Goal: Check status

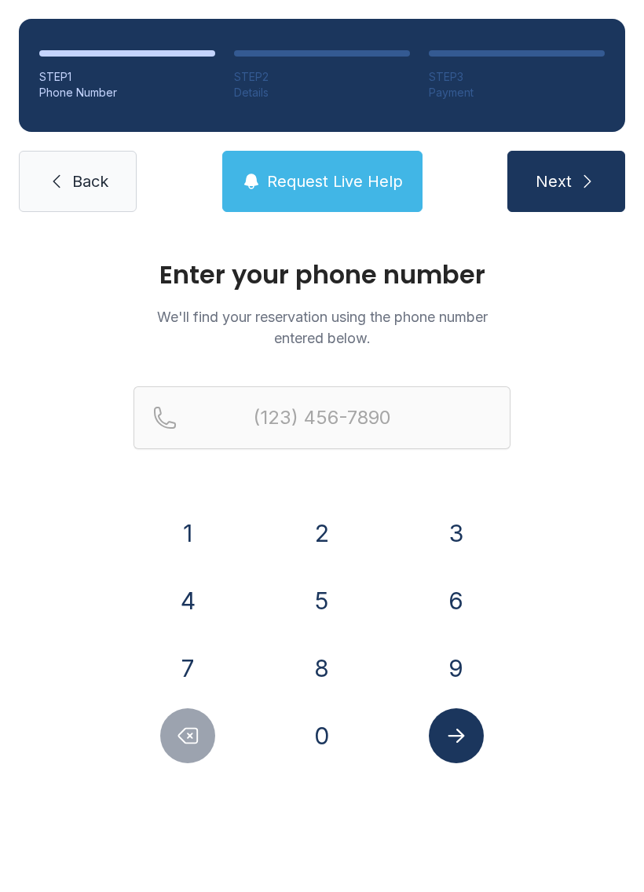
click at [184, 593] on button "4" at bounding box center [187, 600] width 55 height 55
click at [196, 532] on button "1" at bounding box center [187, 533] width 55 height 55
click at [177, 614] on button "4" at bounding box center [187, 600] width 55 height 55
click at [322, 599] on button "5" at bounding box center [322, 600] width 55 height 55
click at [184, 518] on button "1" at bounding box center [187, 533] width 55 height 55
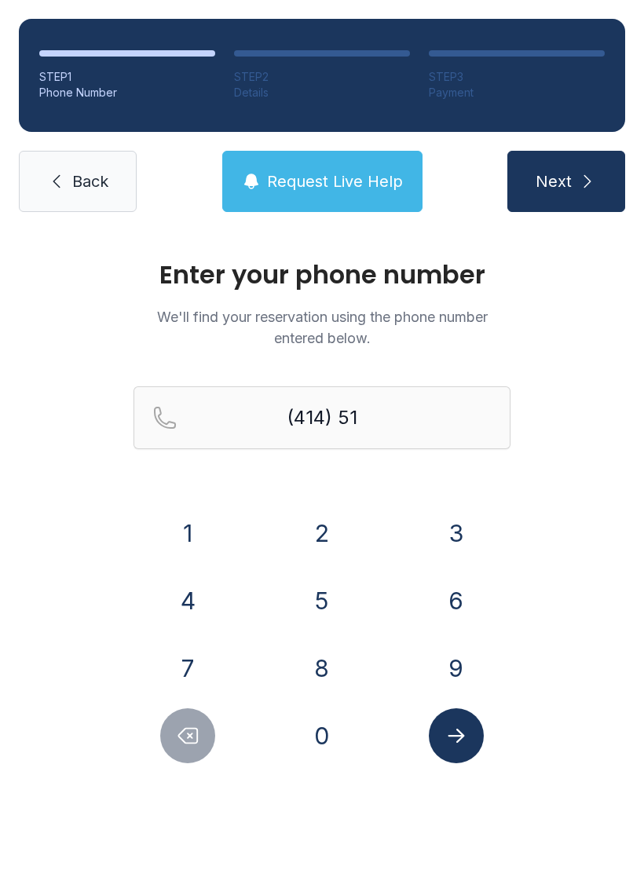
click at [294, 760] on div "0" at bounding box center [322, 735] width 109 height 55
click at [309, 741] on button "0" at bounding box center [322, 735] width 55 height 55
click at [439, 595] on button "6" at bounding box center [456, 600] width 55 height 55
click at [179, 657] on button "7" at bounding box center [187, 668] width 55 height 55
click at [178, 656] on button "7" at bounding box center [187, 668] width 55 height 55
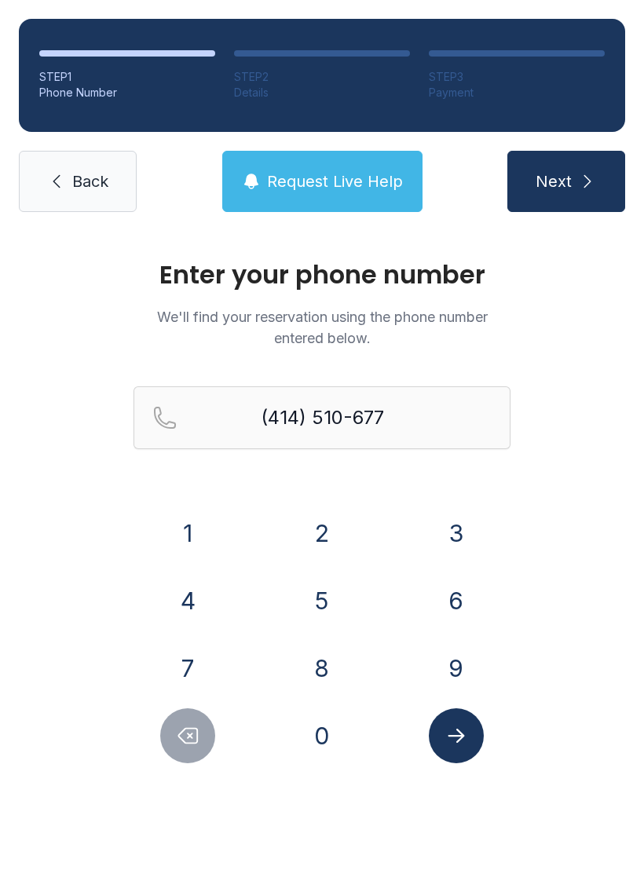
click at [178, 587] on button "4" at bounding box center [187, 600] width 55 height 55
click at [456, 739] on icon "Submit lookup form" at bounding box center [457, 736] width 24 height 24
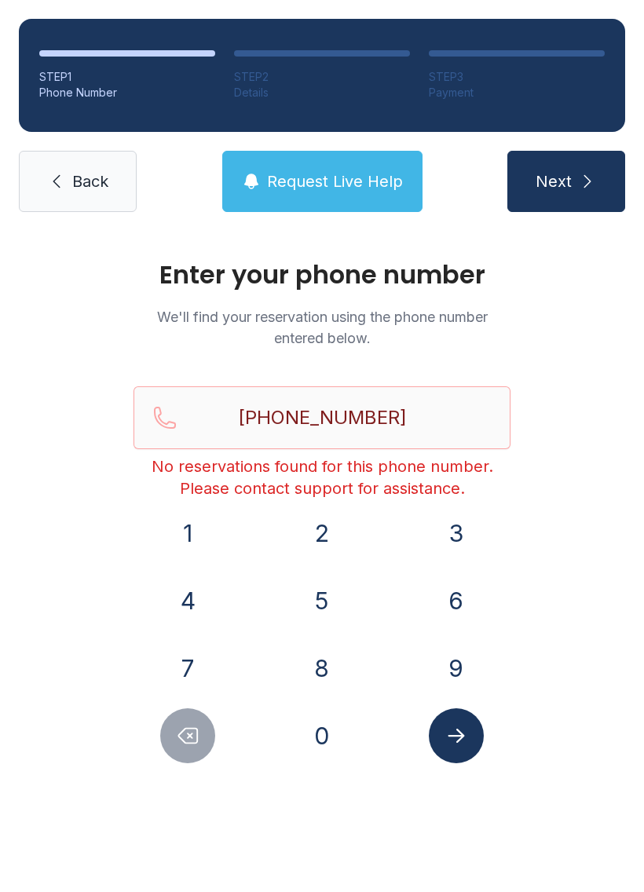
click at [174, 751] on button "Delete number" at bounding box center [187, 735] width 55 height 55
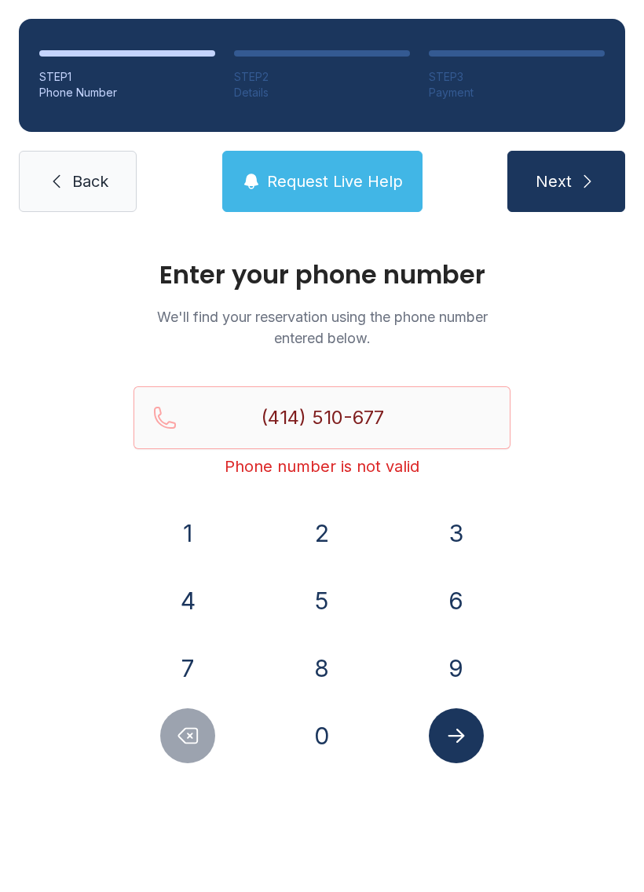
click at [174, 750] on button "Delete number" at bounding box center [187, 735] width 55 height 55
click at [165, 740] on button "Delete number" at bounding box center [187, 735] width 55 height 55
click at [165, 739] on button "Delete number" at bounding box center [187, 735] width 55 height 55
click at [167, 738] on button "Delete number" at bounding box center [187, 735] width 55 height 55
click at [313, 749] on button "0" at bounding box center [322, 735] width 55 height 55
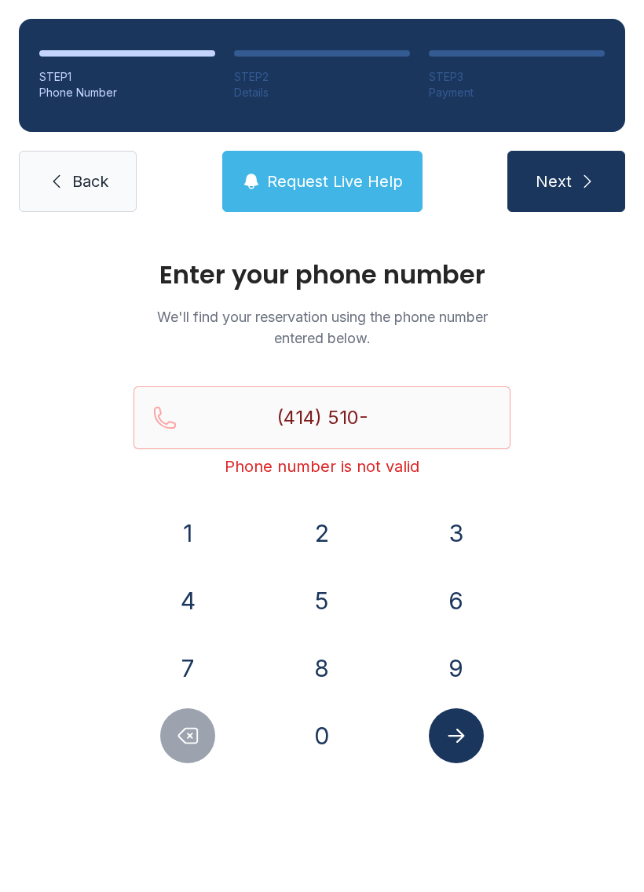
click at [445, 595] on button "6" at bounding box center [456, 600] width 55 height 55
click at [178, 671] on button "7" at bounding box center [187, 668] width 55 height 55
click at [178, 670] on button "7" at bounding box center [187, 668] width 55 height 55
click at [184, 587] on button "4" at bounding box center [187, 600] width 55 height 55
type input "[PHONE_NUMBER]"
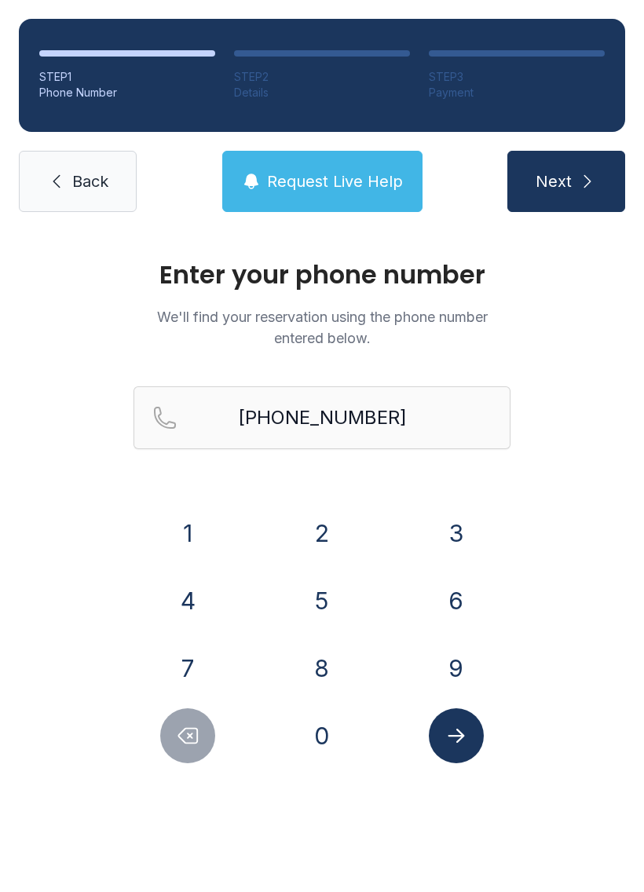
click at [75, 167] on link "Back" at bounding box center [78, 181] width 118 height 61
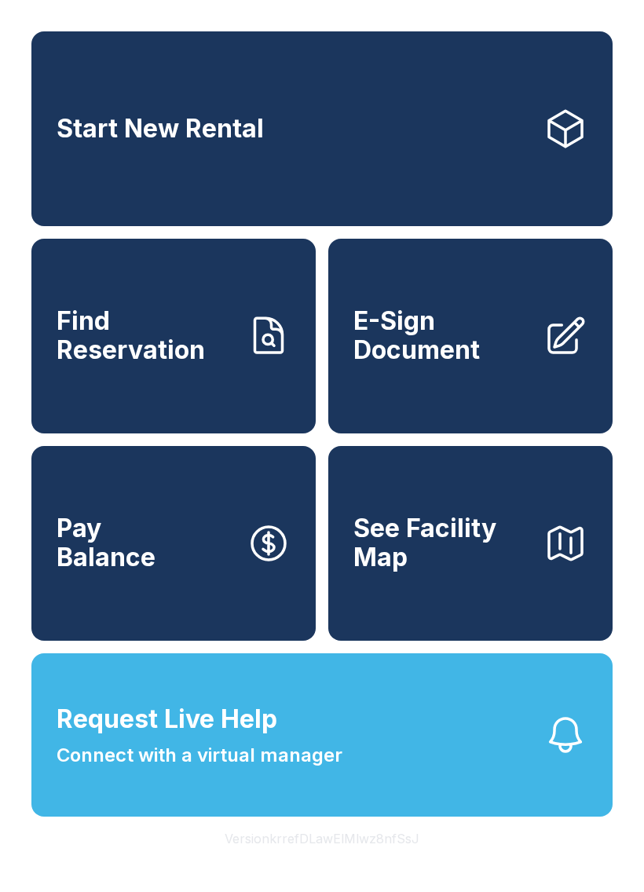
click at [562, 757] on icon "button" at bounding box center [566, 735] width 44 height 44
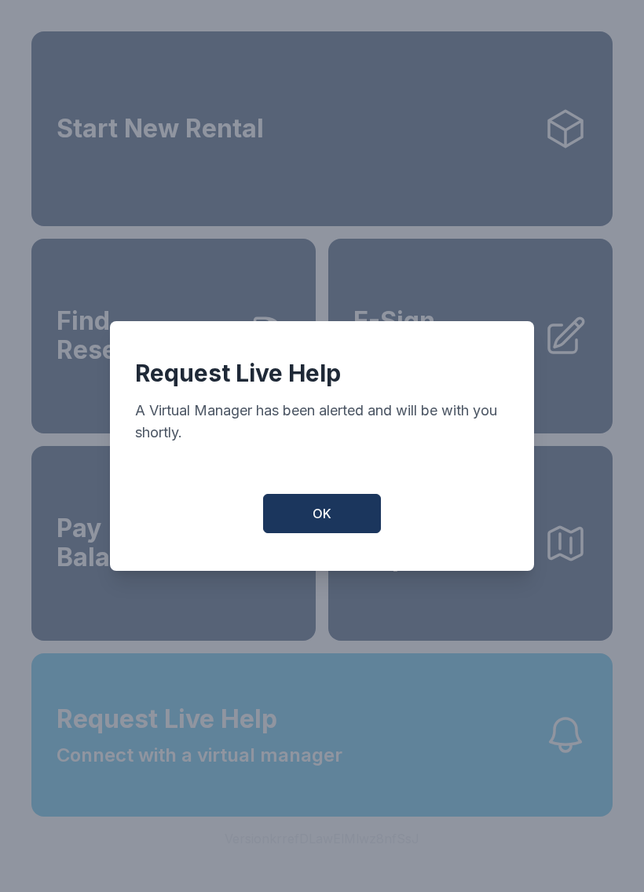
click at [331, 512] on span "OK" at bounding box center [322, 513] width 19 height 19
